Goal: Find contact information: Obtain details needed to contact an individual or organization

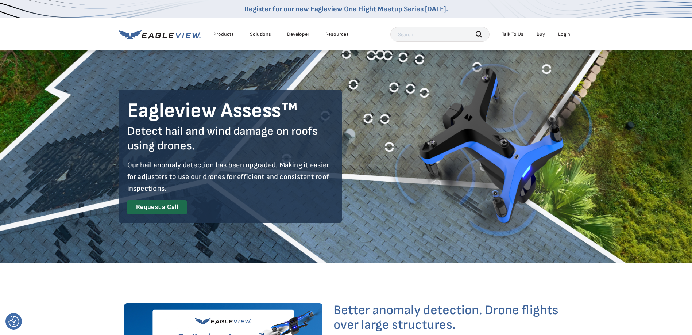
click at [504, 35] on div "Talk To Us" at bounding box center [513, 34] width 22 height 7
click at [512, 33] on div "Talk To Us" at bounding box center [513, 34] width 22 height 7
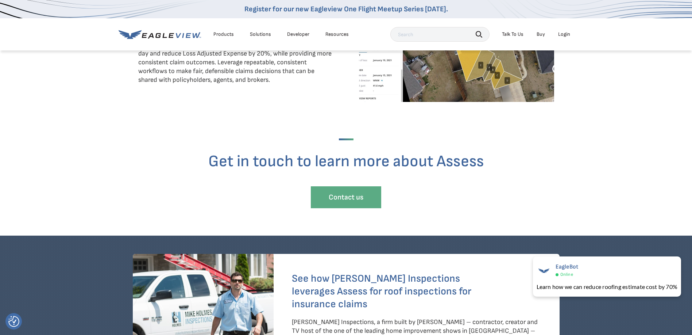
scroll to position [1360, 0]
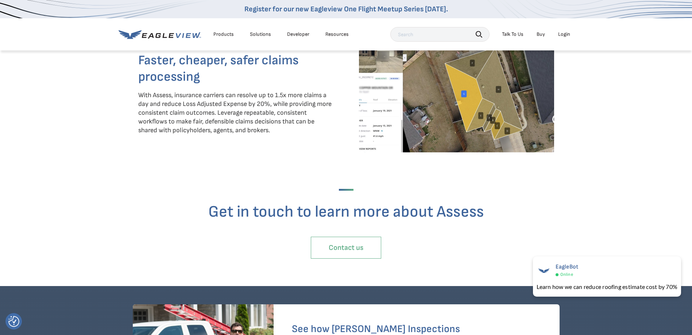
click at [349, 247] on link "Contact us" at bounding box center [346, 247] width 70 height 22
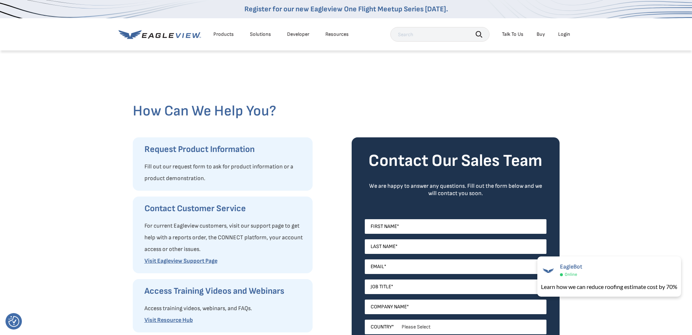
click at [302, 35] on link "Developer" at bounding box center [298, 34] width 22 height 7
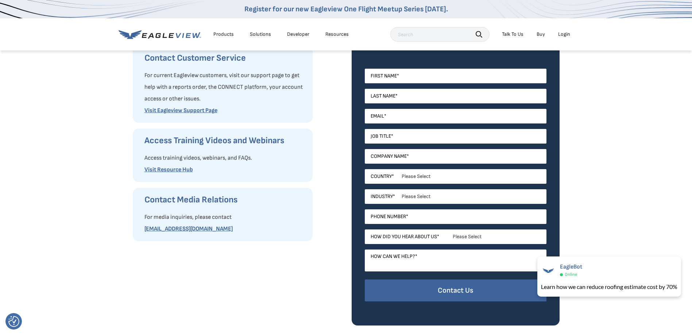
scroll to position [50, 0]
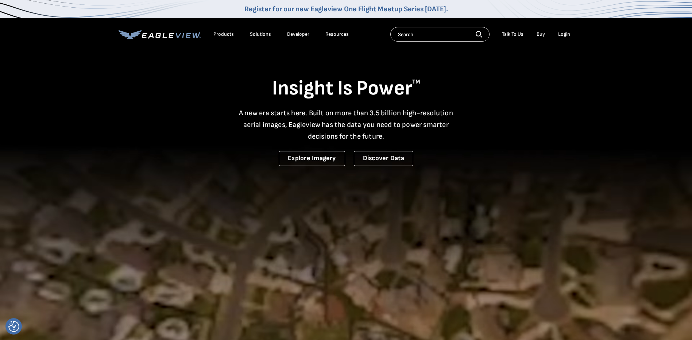
click at [225, 34] on div "Products" at bounding box center [223, 34] width 20 height 7
